Goal: Register for event/course

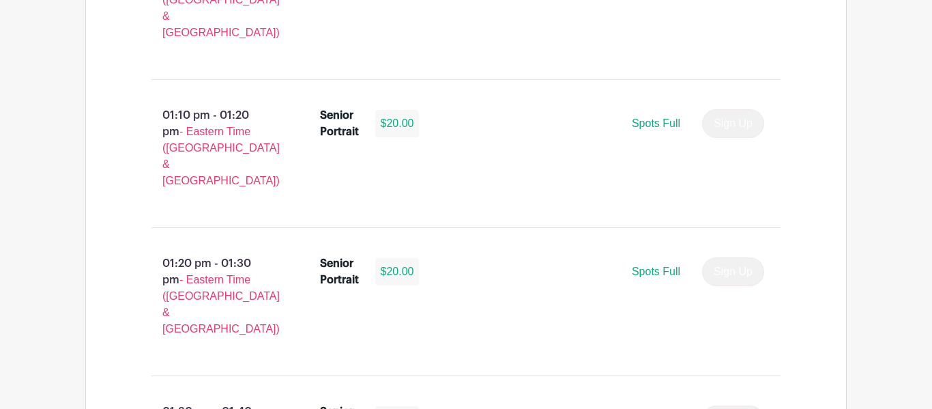
scroll to position [3792, 0]
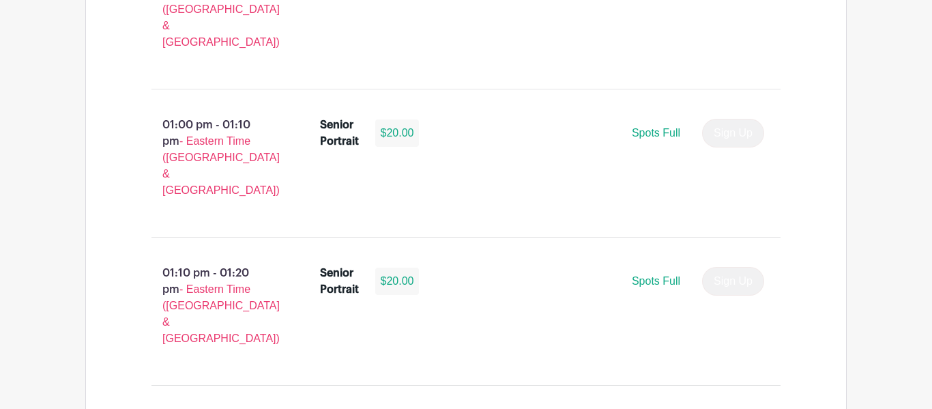
scroll to position [3634, 0]
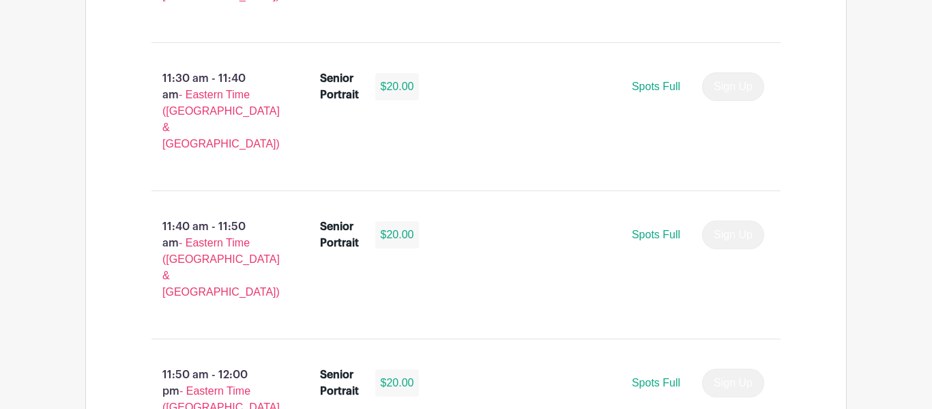
click at [669, 128] on div "09:00 am - 09:10 am - Eastern Time (US & Canada) Senior Portrait $20.00 Spots F…" at bounding box center [466, 49] width 695 height 4432
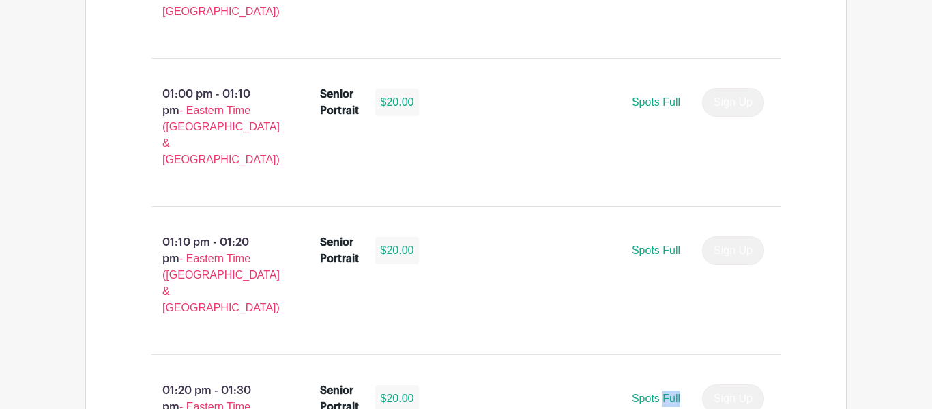
scroll to position [3665, 0]
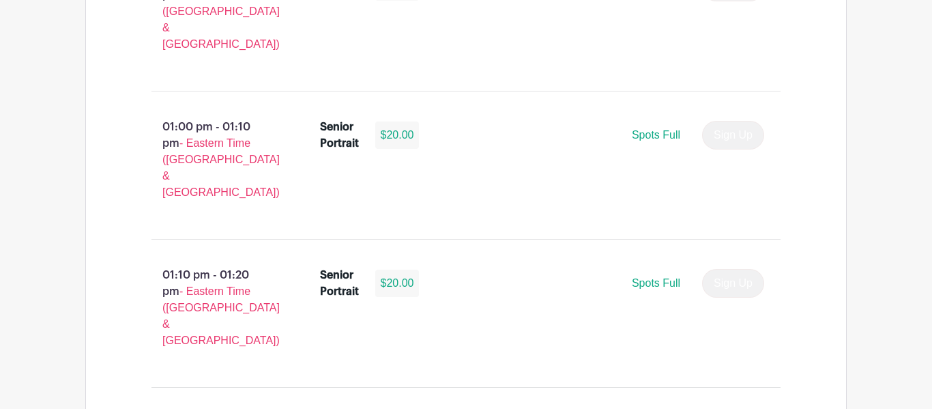
scroll to position [3638, 0]
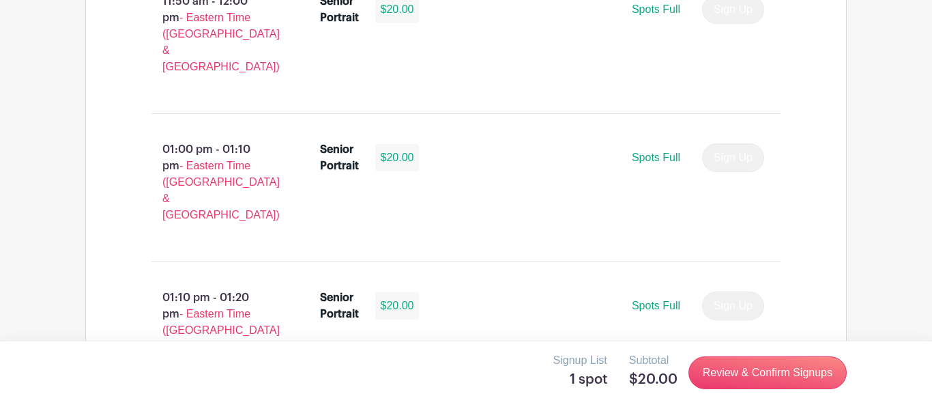
scroll to position [3608, 0]
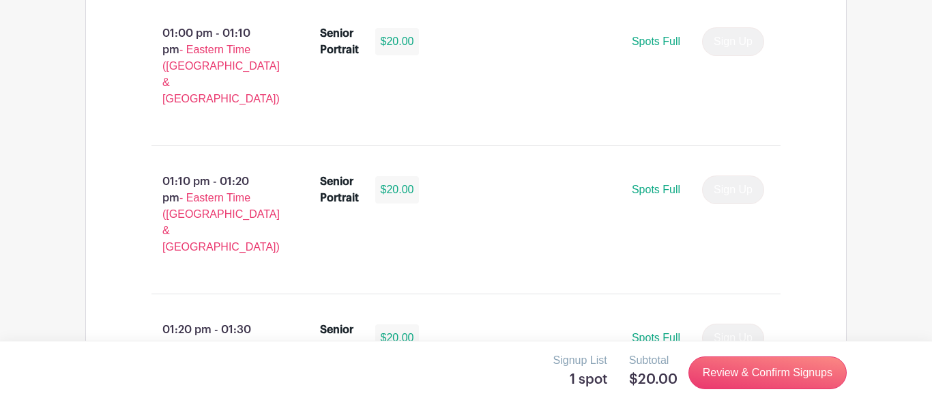
scroll to position [3731, 0]
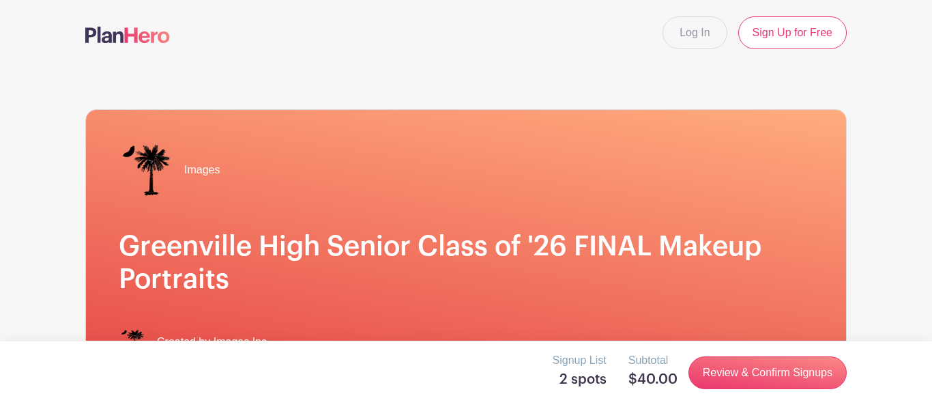
scroll to position [68, 0]
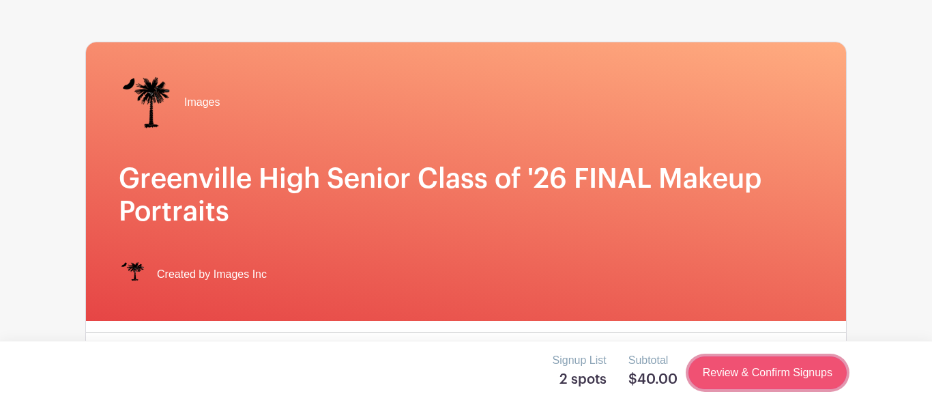
click at [760, 378] on link "Review & Confirm Signups" at bounding box center [768, 372] width 158 height 33
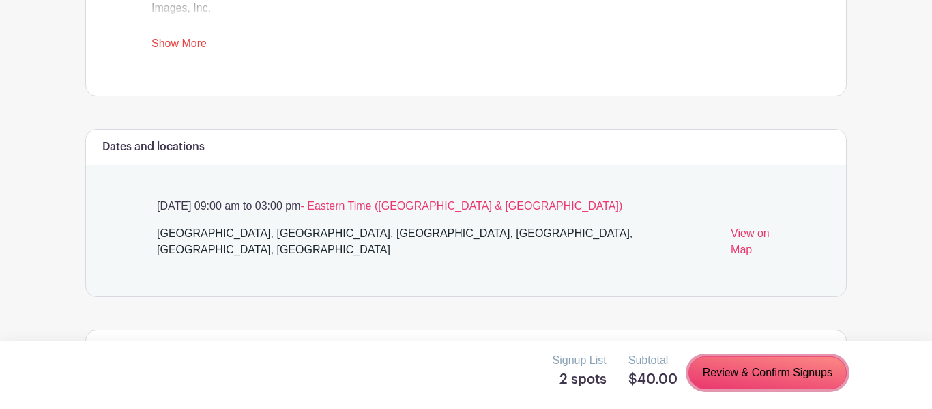
scroll to position [675, 0]
click at [748, 368] on link "Review & Confirm Signups" at bounding box center [768, 372] width 158 height 33
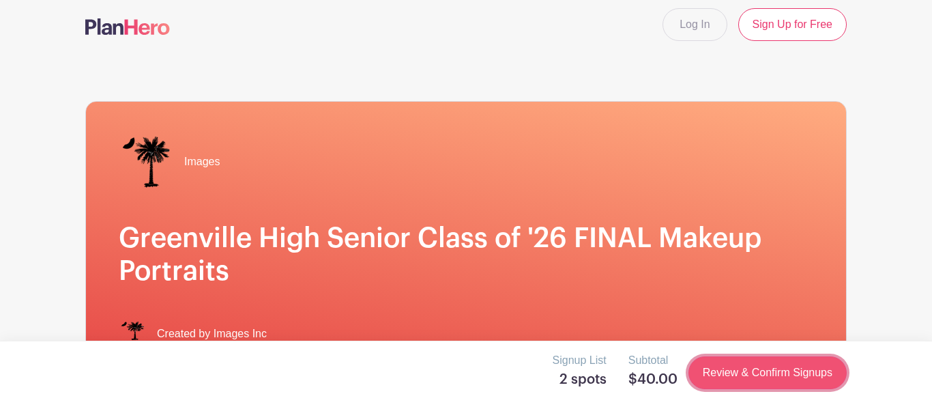
scroll to position [0, 0]
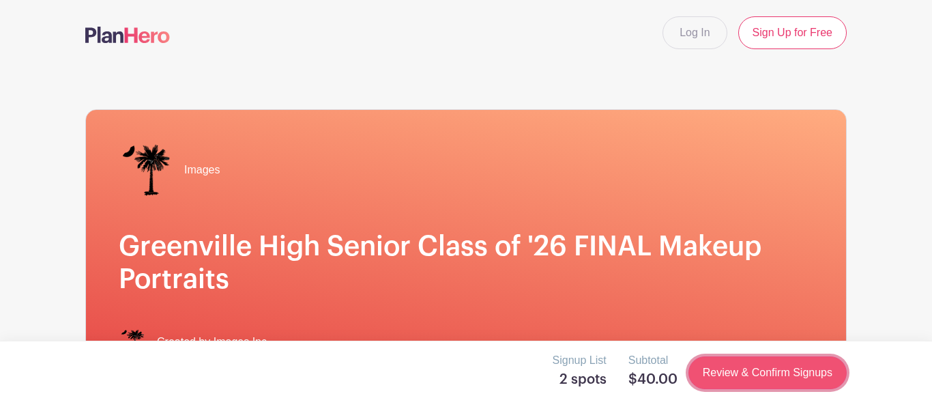
click at [748, 367] on link "Review & Confirm Signups" at bounding box center [768, 372] width 158 height 33
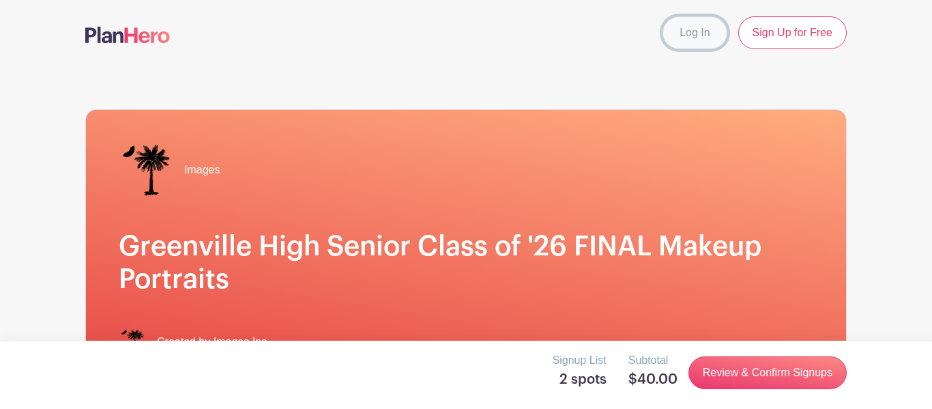
click at [682, 35] on link "Log In" at bounding box center [695, 32] width 64 height 33
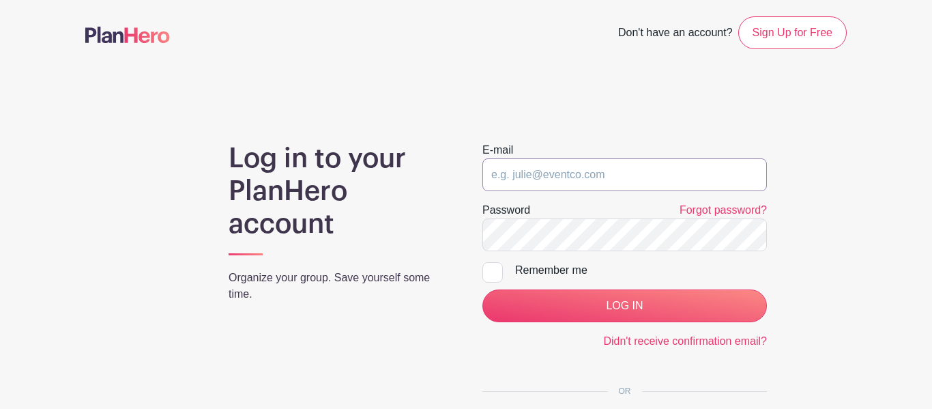
click at [521, 174] on input "email" at bounding box center [624, 174] width 285 height 33
type input "jgriff9645@greenvilleschools.us"
click at [482, 289] on input "LOG IN" at bounding box center [624, 305] width 285 height 33
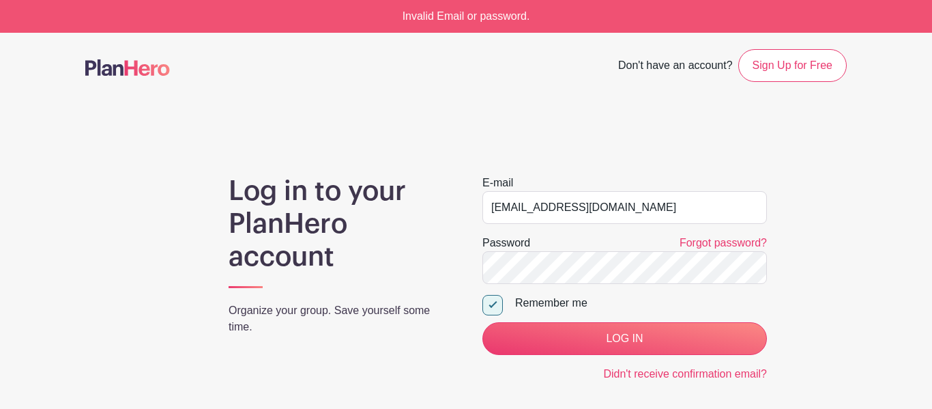
click at [501, 300] on div at bounding box center [492, 305] width 20 height 20
click at [491, 300] on input "Remember me" at bounding box center [486, 299] width 9 height 9
checkbox input "false"
click at [725, 241] on link "Forgot password?" at bounding box center [723, 243] width 87 height 12
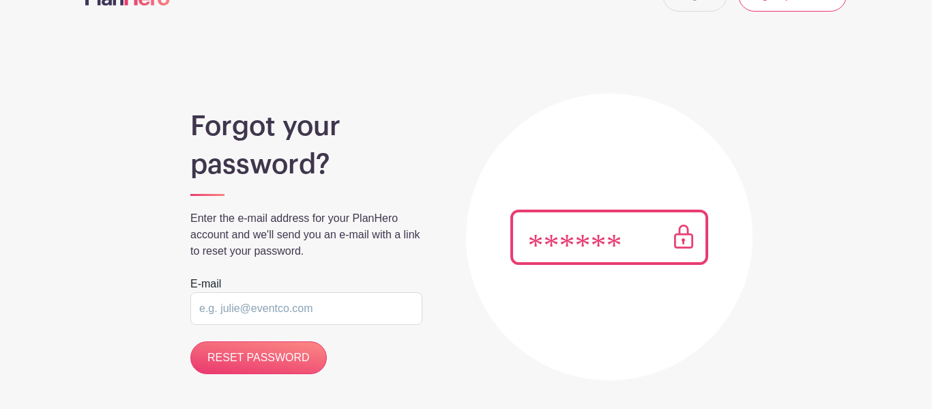
scroll to position [94, 0]
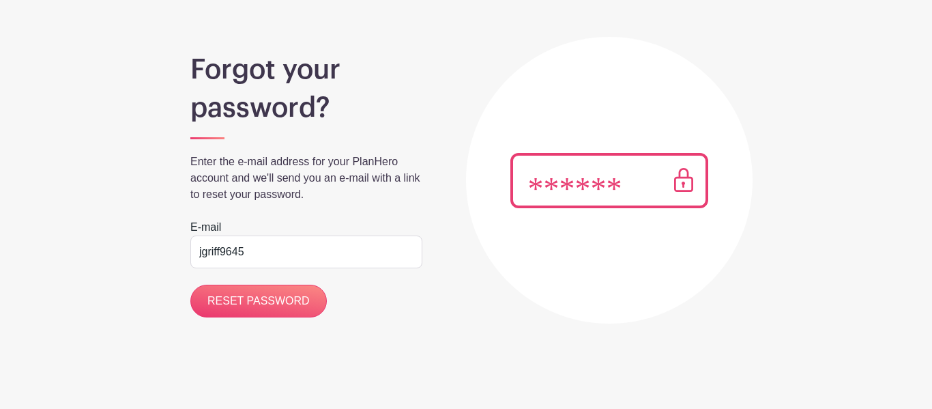
type input "[EMAIL_ADDRESS][DOMAIN_NAME]"
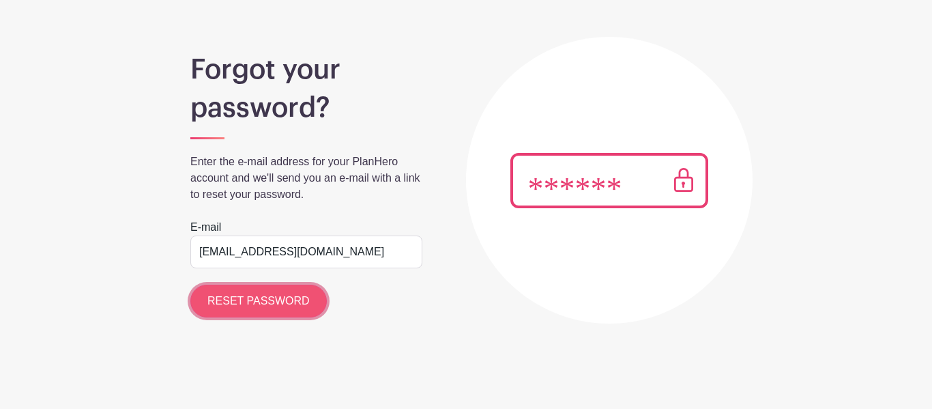
click at [276, 298] on input "RESET PASSWORD" at bounding box center [258, 301] width 136 height 33
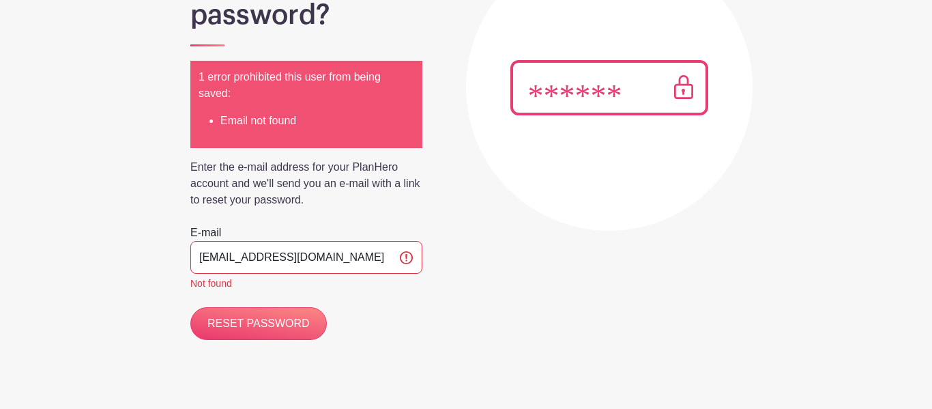
click at [353, 245] on input "[EMAIL_ADDRESS][DOMAIN_NAME]" at bounding box center [306, 257] width 232 height 33
drag, startPoint x: 356, startPoint y: 245, endPoint x: 202, endPoint y: 242, distance: 153.6
click at [202, 242] on input "[EMAIL_ADDRESS][DOMAIN_NAME]" at bounding box center [306, 257] width 232 height 33
type input "[EMAIL_ADDRESS][DOMAIN_NAME]"
click at [190, 307] on input "RESET PASSWORD" at bounding box center [258, 323] width 136 height 33
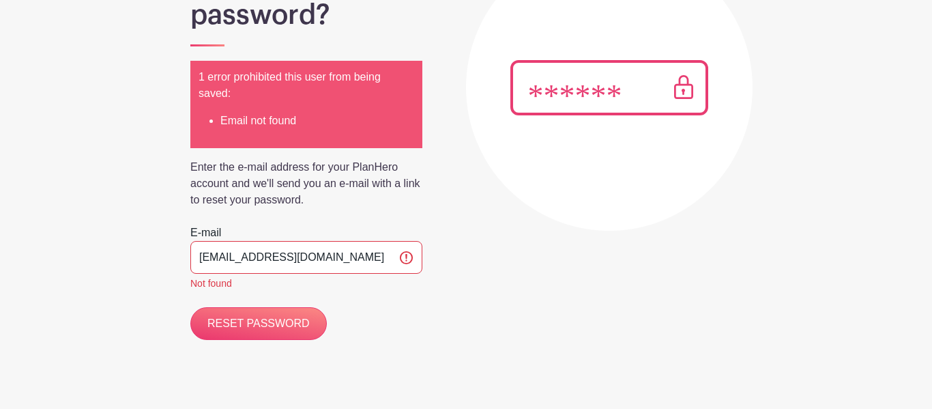
drag, startPoint x: 343, startPoint y: 229, endPoint x: 177, endPoint y: 212, distance: 166.6
click at [177, 212] on div "Forgot your password? 1 error prohibited this user from being saved: Email not …" at bounding box center [466, 125] width 762 height 429
type input "[EMAIL_ADDRESS][DOMAIN_NAME]"
click at [286, 307] on input "RESET PASSWORD" at bounding box center [258, 323] width 136 height 33
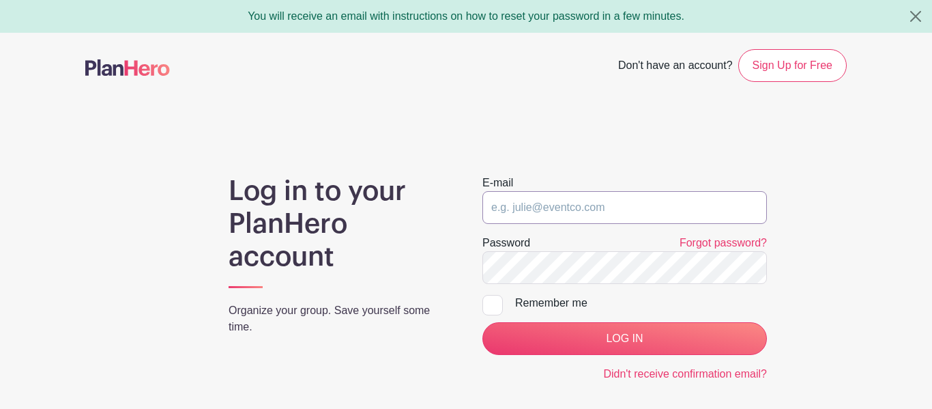
click at [577, 210] on input "email" at bounding box center [624, 207] width 285 height 33
type input "mariamsloan@gmail.com"
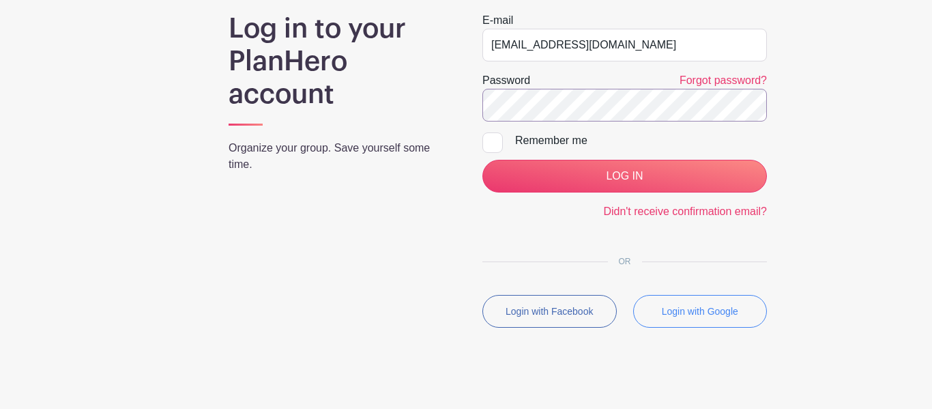
scroll to position [164, 0]
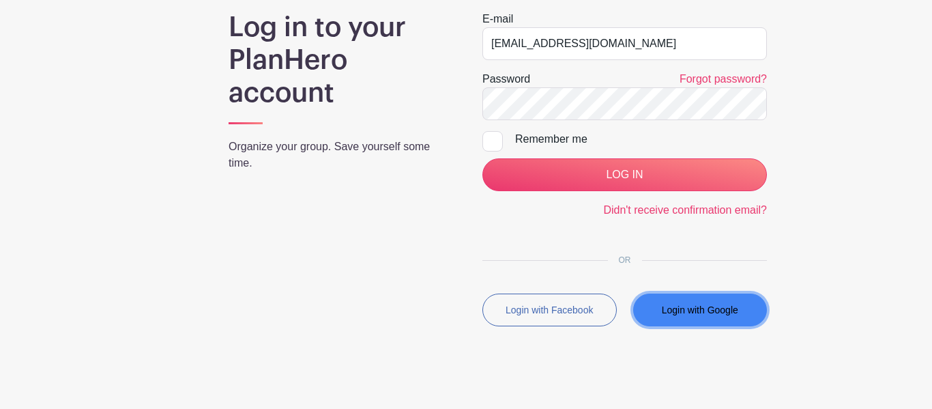
click at [712, 313] on small "Login with Google" at bounding box center [700, 309] width 76 height 11
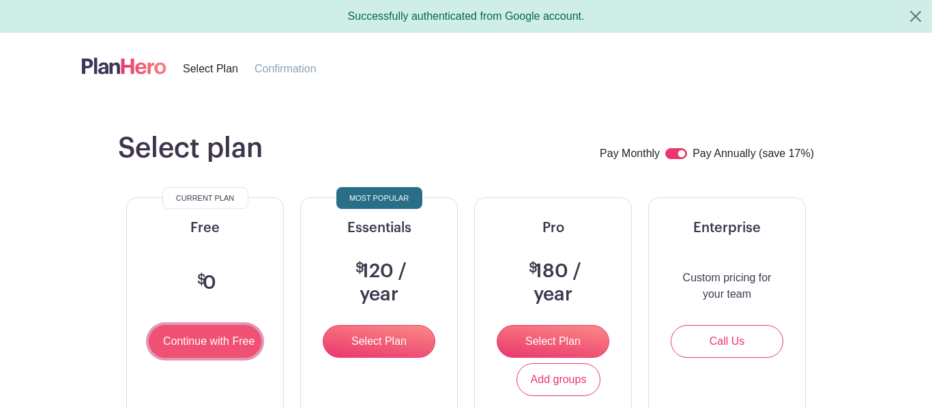
click at [173, 343] on input "Continue with Free" at bounding box center [205, 341] width 113 height 33
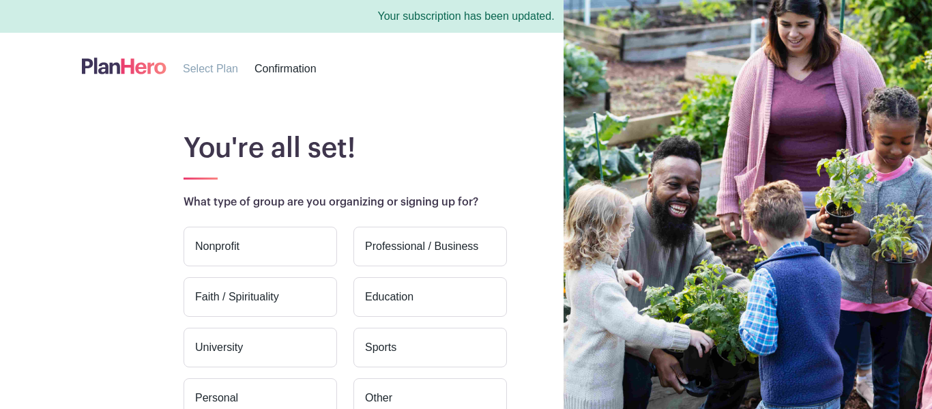
scroll to position [160, 0]
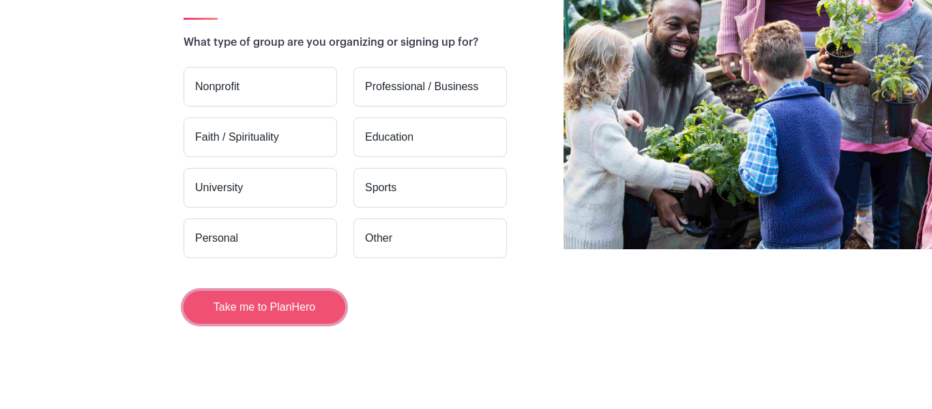
click at [312, 302] on button "Take me to PlanHero" at bounding box center [265, 307] width 162 height 33
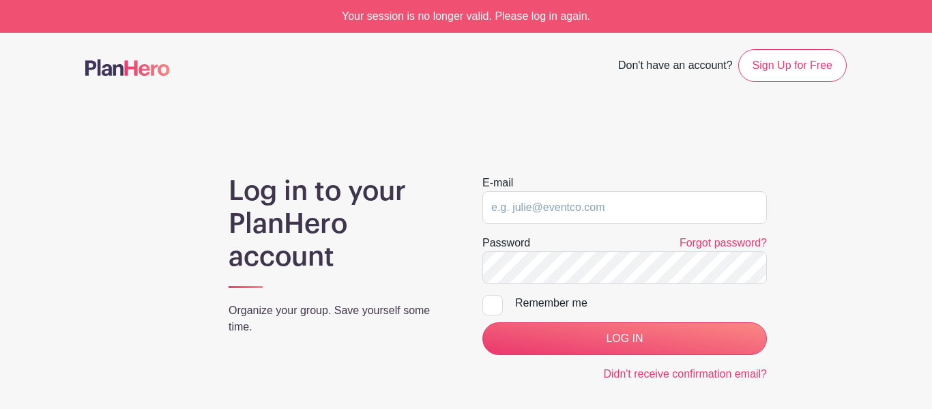
click at [682, 65] on span "Don't have an account?" at bounding box center [675, 67] width 115 height 30
click at [786, 66] on link "Sign Up for Free" at bounding box center [792, 65] width 109 height 33
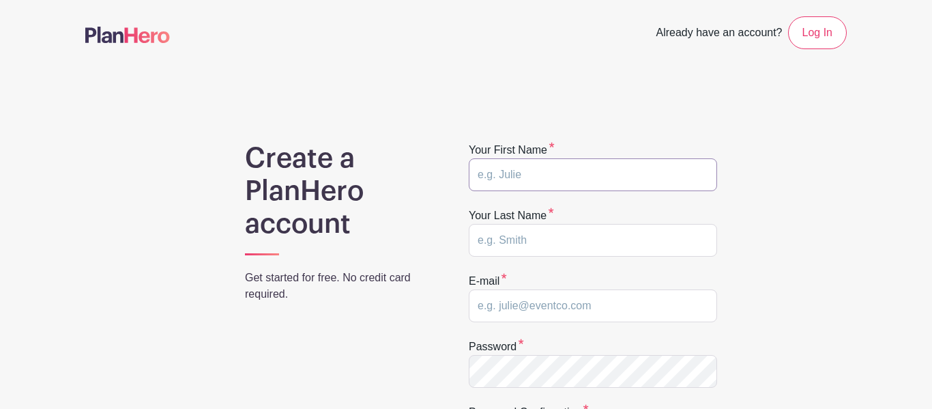
click at [555, 171] on input "text" at bounding box center [593, 174] width 248 height 33
type input "Jazlyn"
click at [567, 237] on input "text" at bounding box center [593, 240] width 248 height 33
type input "F"
type input "Griffin"
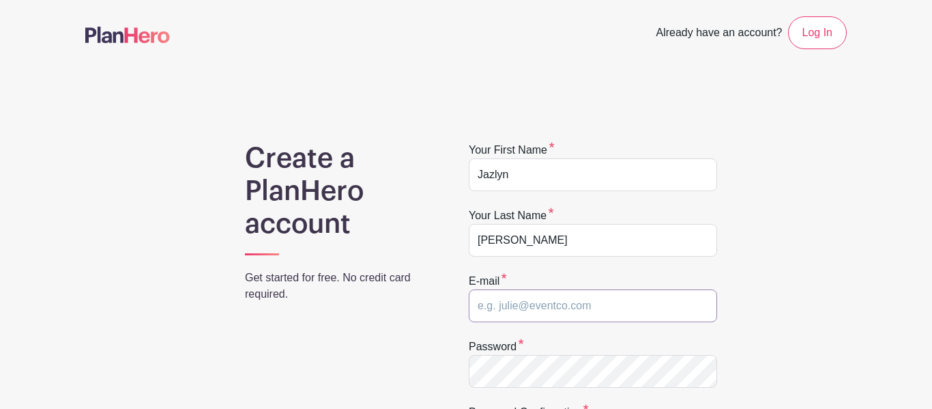
click at [604, 315] on input "email" at bounding box center [593, 305] width 248 height 33
type input "[EMAIL_ADDRESS][DOMAIN_NAME]"
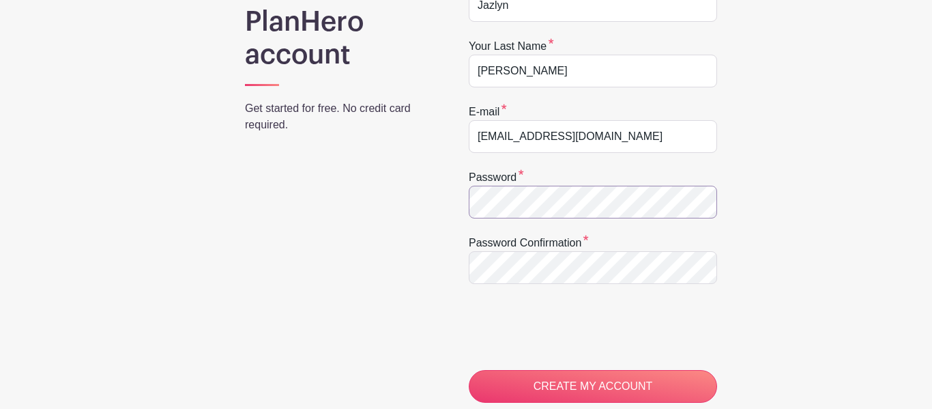
scroll to position [172, 0]
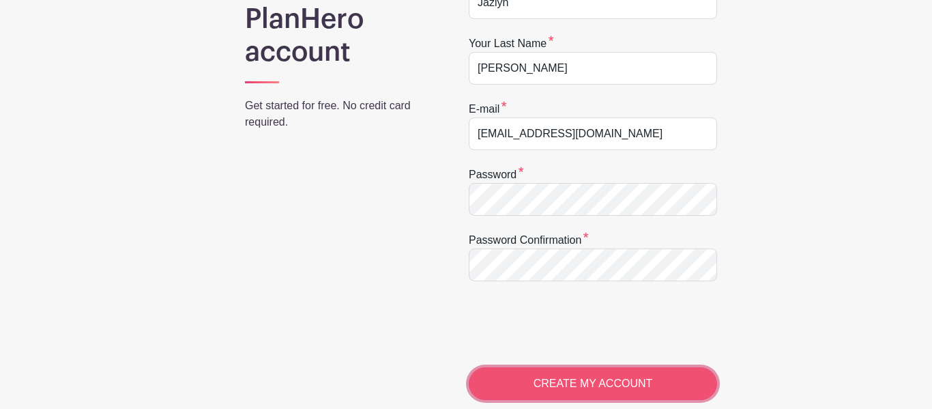
click at [534, 382] on input "CREATE MY ACCOUNT" at bounding box center [593, 383] width 248 height 33
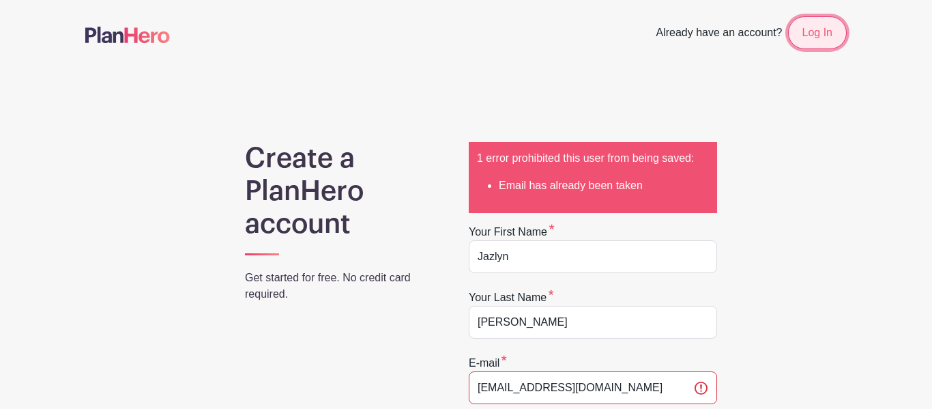
click at [809, 39] on link "Log In" at bounding box center [817, 32] width 59 height 33
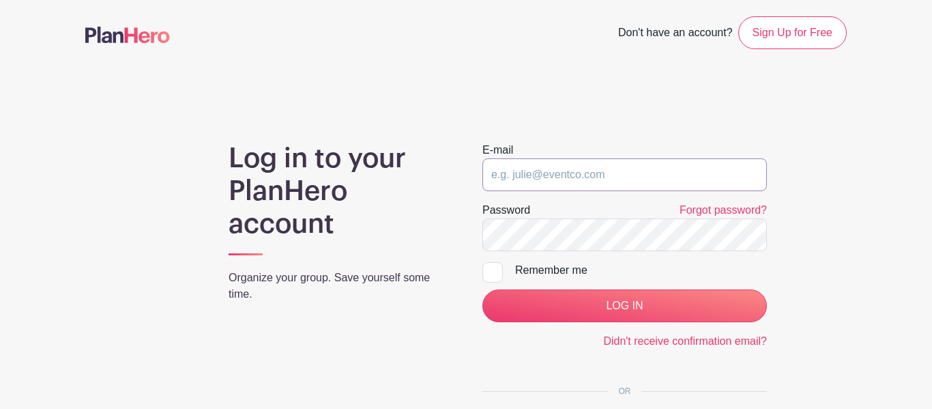
click at [523, 177] on input "email" at bounding box center [624, 174] width 285 height 33
type input "jazlyngriffin55@gmail.com"
click at [644, 171] on input "jazlyngriffin55@gmail.com" at bounding box center [624, 174] width 285 height 33
drag, startPoint x: 644, startPoint y: 171, endPoint x: 461, endPoint y: 168, distance: 182.9
click at [461, 168] on div "Log in to your PlanHero account Organize your group. Save yourself some time. E…" at bounding box center [466, 305] width 762 height 326
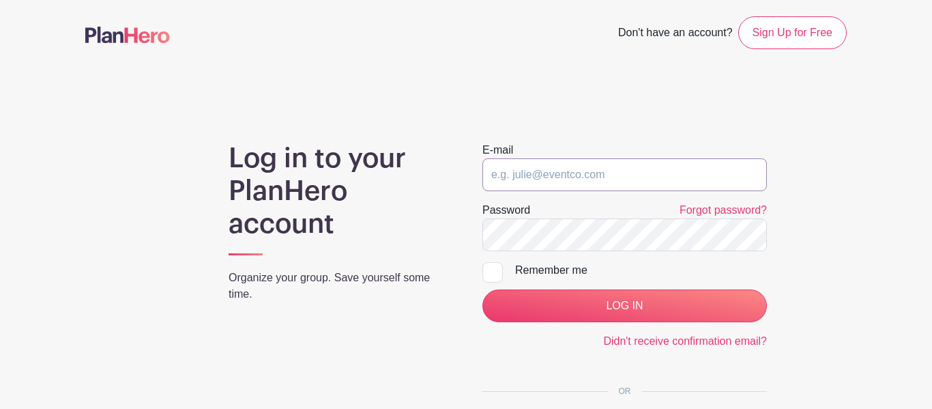
click at [548, 176] on input "email" at bounding box center [624, 174] width 285 height 33
type input "[EMAIL_ADDRESS][DOMAIN_NAME]"
click at [482, 289] on input "LOG IN" at bounding box center [624, 305] width 285 height 33
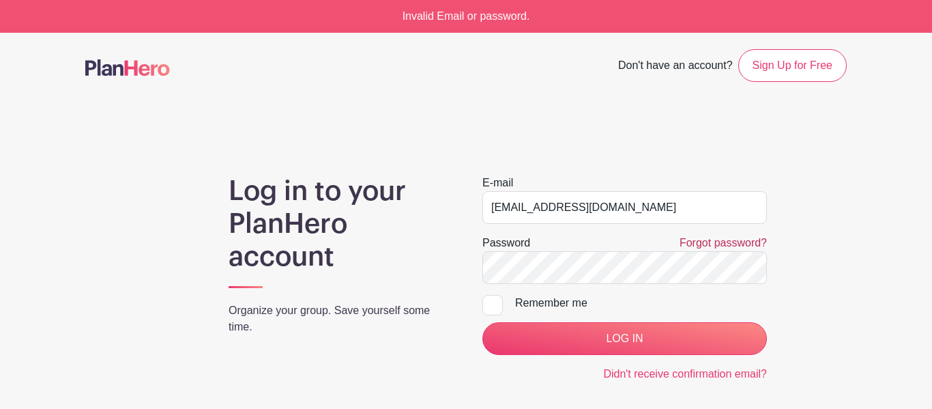
click at [734, 240] on link "Forgot password?" at bounding box center [723, 243] width 87 height 12
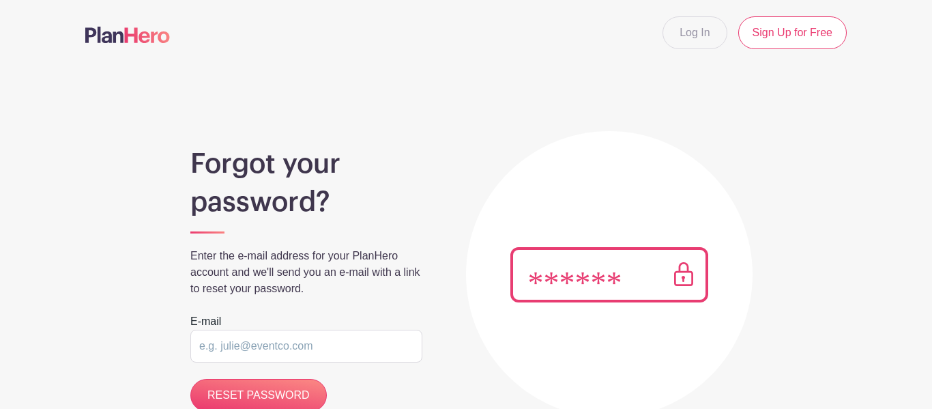
click at [293, 348] on input "email" at bounding box center [306, 346] width 232 height 33
type input "[EMAIL_ADDRESS][DOMAIN_NAME]"
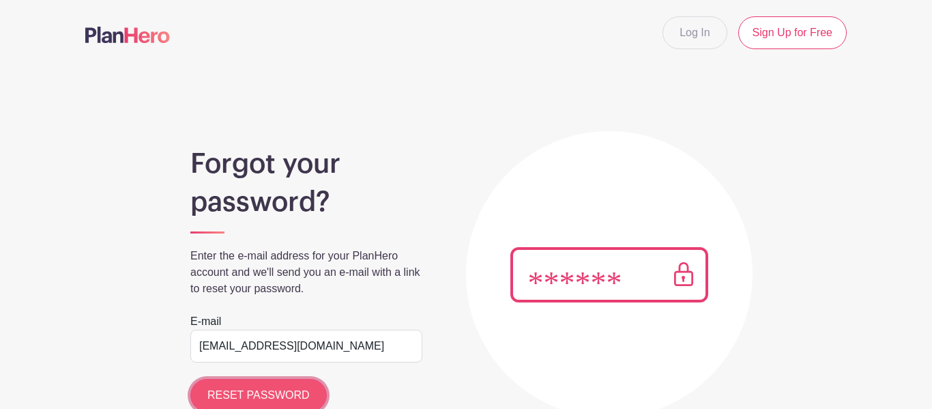
click at [254, 403] on input "RESET PASSWORD" at bounding box center [258, 395] width 136 height 33
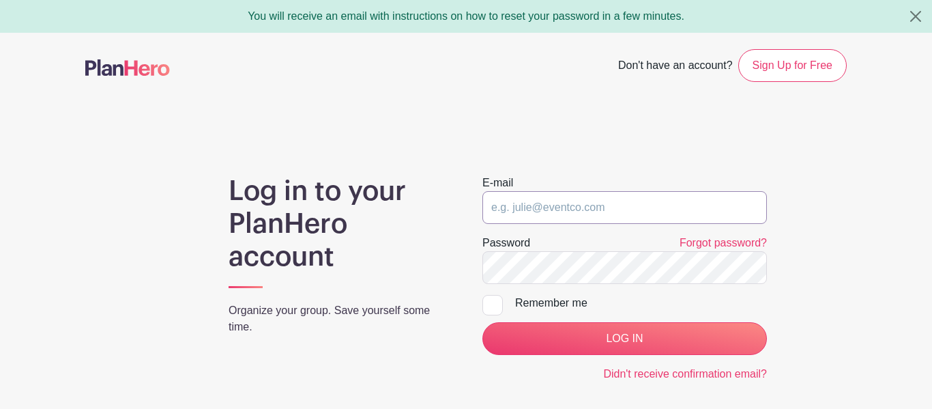
click at [618, 205] on input "email" at bounding box center [624, 207] width 285 height 33
type input "[EMAIL_ADDRESS][DOMAIN_NAME]"
click at [482, 322] on input "LOG IN" at bounding box center [624, 338] width 285 height 33
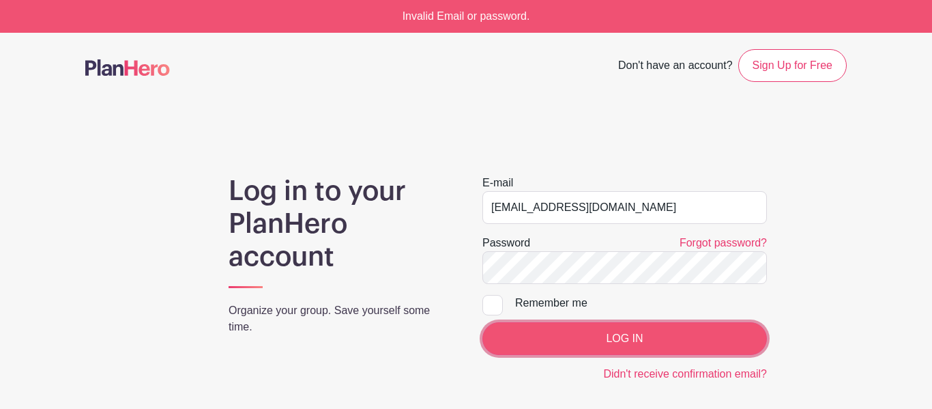
click at [581, 328] on input "LOG IN" at bounding box center [624, 338] width 285 height 33
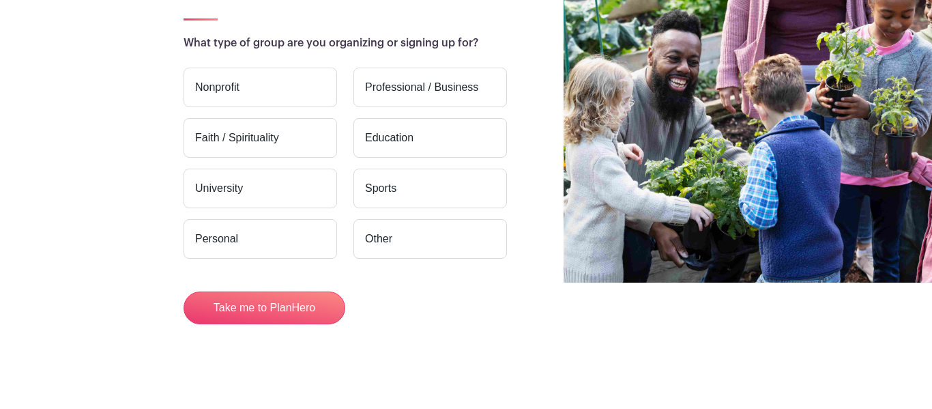
scroll to position [128, 0]
click at [252, 85] on label "Nonprofit" at bounding box center [261, 87] width 154 height 40
click at [0, 0] on input "Nonprofit" at bounding box center [0, 0] width 0 height 0
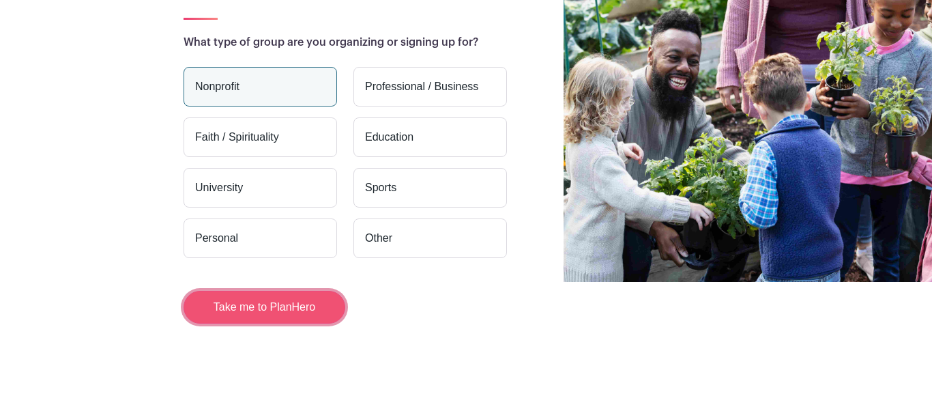
click at [280, 296] on button "Take me to PlanHero" at bounding box center [265, 307] width 162 height 33
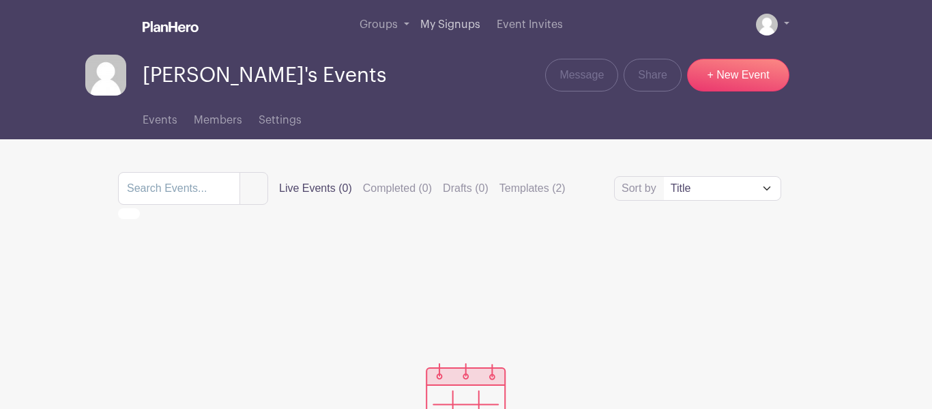
click at [463, 19] on span "My Signups" at bounding box center [450, 24] width 60 height 11
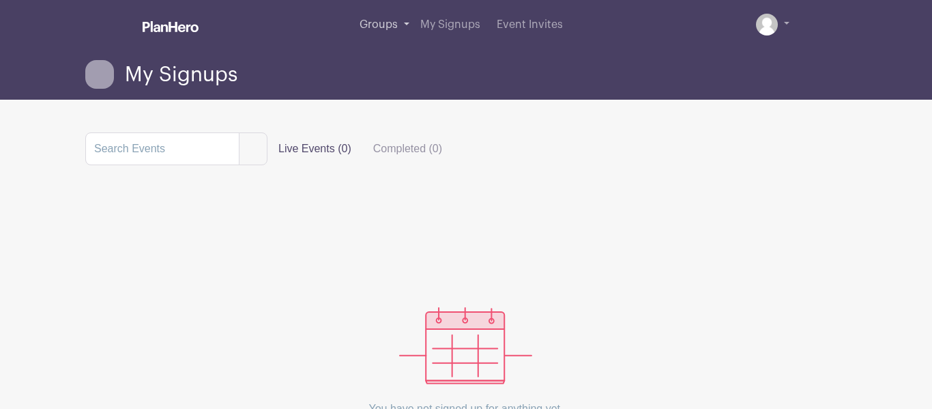
click at [383, 24] on span "Groups" at bounding box center [379, 24] width 38 height 11
click at [551, 32] on link "Event Invites" at bounding box center [529, 24] width 77 height 49
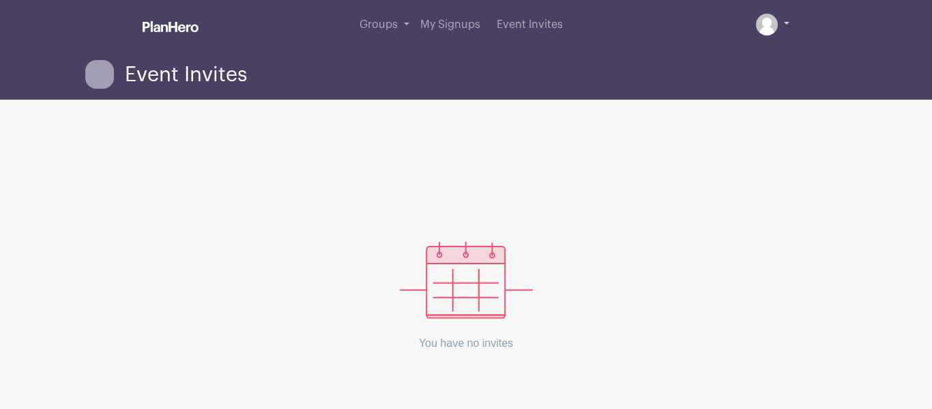
click at [778, 27] on link at bounding box center [772, 25] width 33 height 22
click at [784, 25] on link at bounding box center [772, 25] width 33 height 22
click at [779, 31] on link at bounding box center [772, 25] width 33 height 22
